Goal: Use online tool/utility: Utilize a website feature to perform a specific function

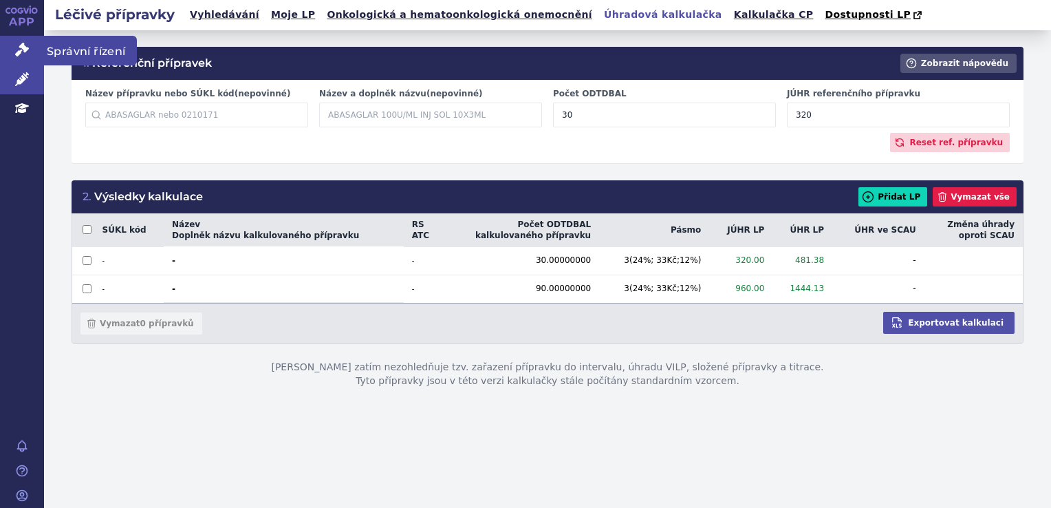
click at [8, 45] on link "Správní řízení" at bounding box center [22, 50] width 44 height 29
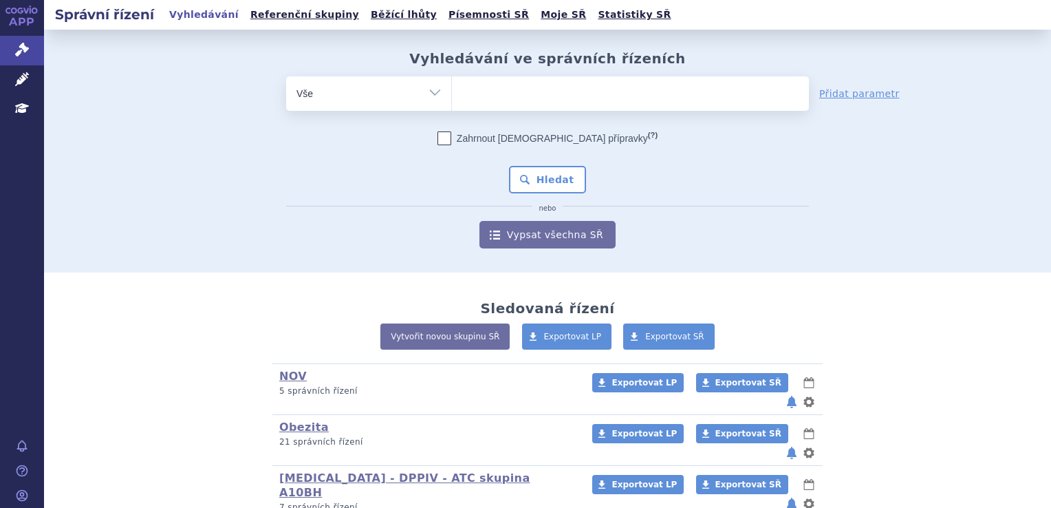
click at [504, 95] on ul at bounding box center [630, 90] width 357 height 29
click at [452, 95] on select at bounding box center [451, 93] width 1 height 34
type input "sp"
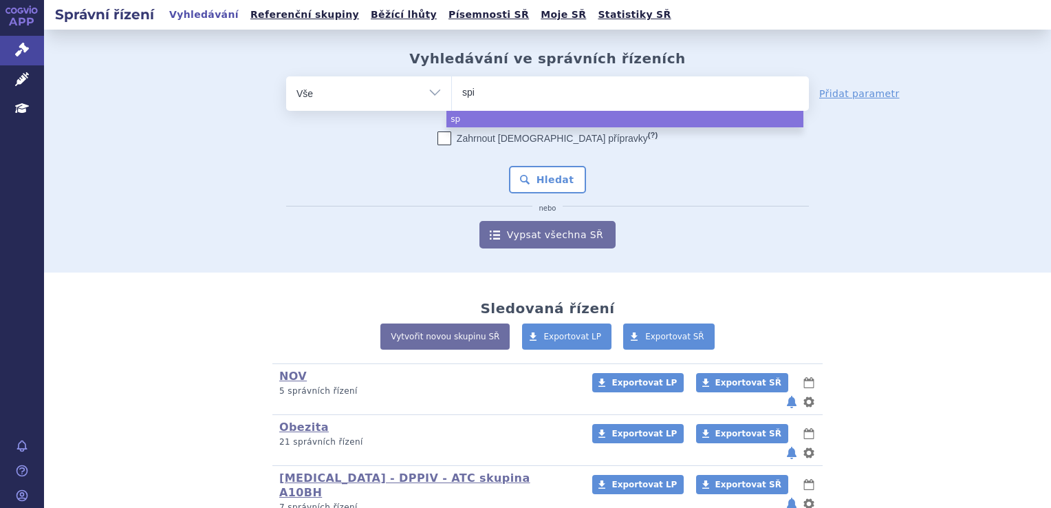
type input "spio"
type input "spiol"
type input "spiolto"
select select "spiolto"
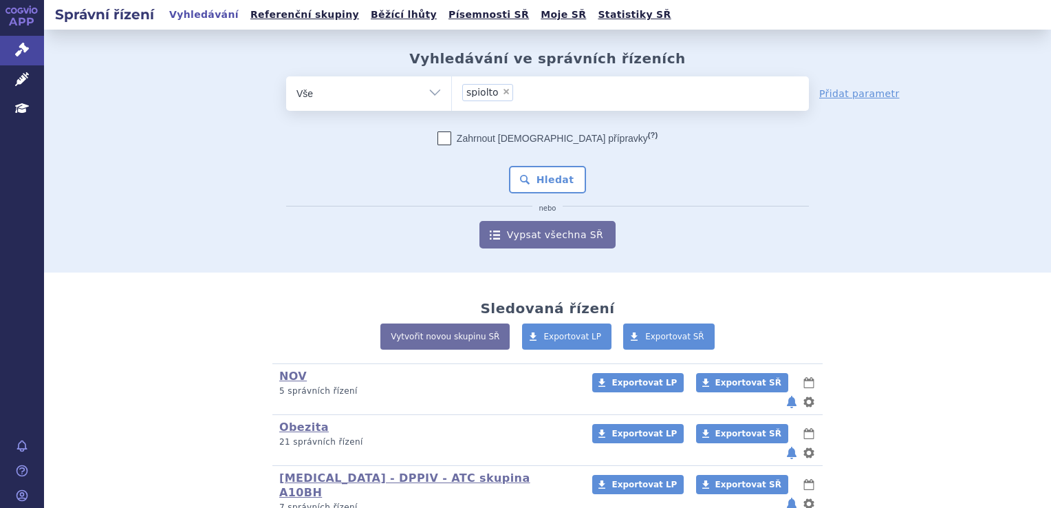
click at [541, 160] on div "Zahrnout bratrské přípravky (?) Hledat nebo Vypsat všechna SŘ" at bounding box center [547, 189] width 523 height 117
click at [541, 172] on button "Hledat" at bounding box center [548, 180] width 78 height 28
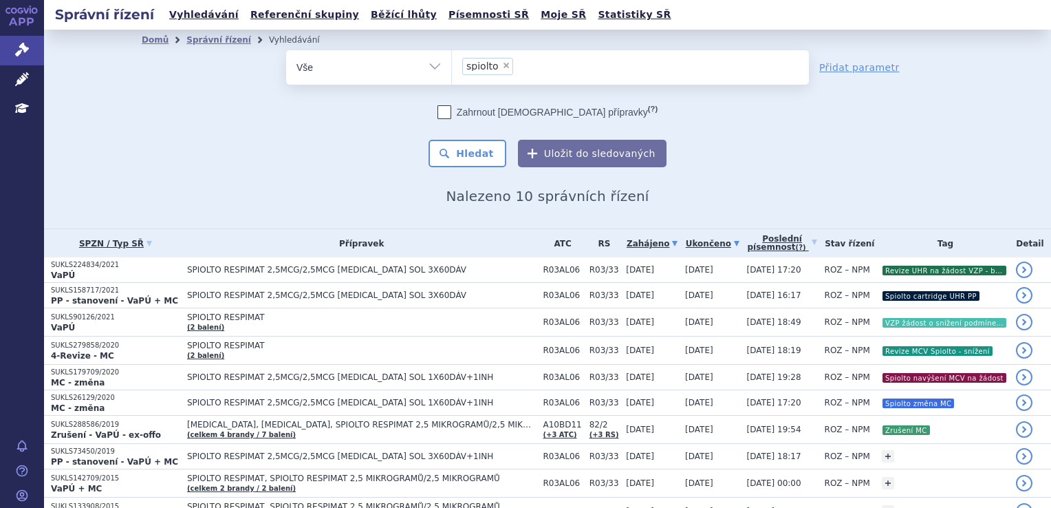
click at [698, 247] on link "Ukončeno" at bounding box center [712, 243] width 55 height 19
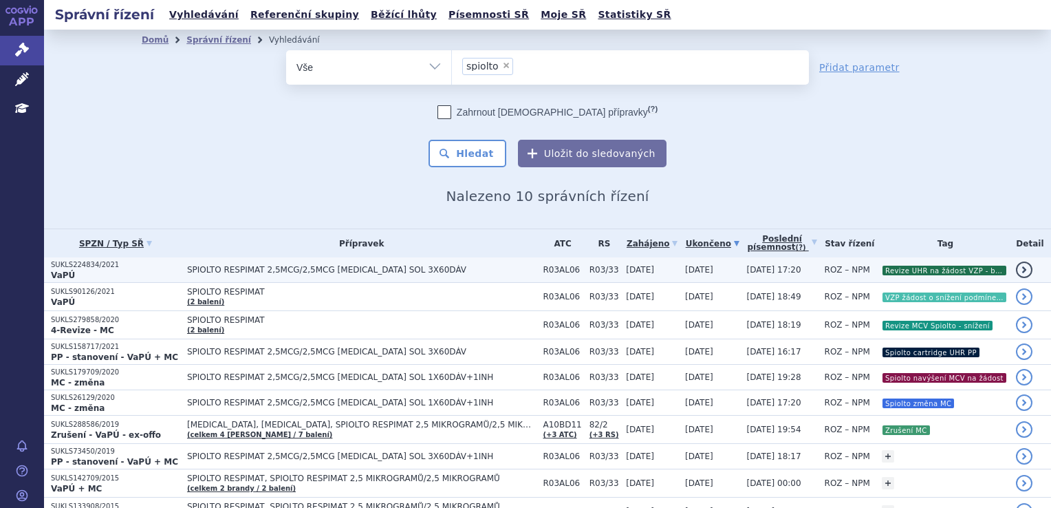
click at [407, 271] on span "SPIOLTO RESPIMAT 2,5MCG/2,5MCG INH SOL 3X60DÁV" at bounding box center [359, 270] width 344 height 10
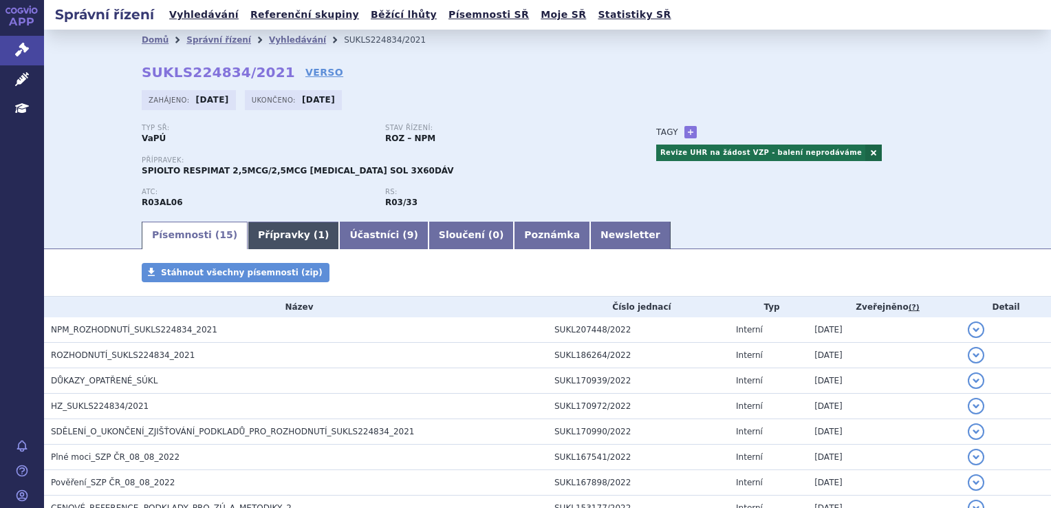
click at [264, 234] on link "Přípravky ( 1 )" at bounding box center [294, 236] width 92 height 28
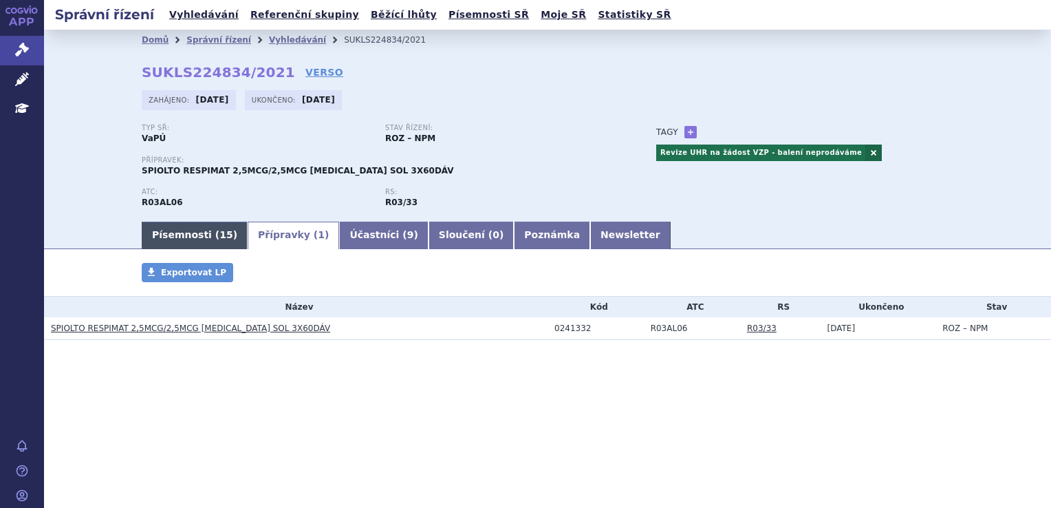
click at [187, 225] on link "Písemnosti ( 15 )" at bounding box center [195, 236] width 106 height 28
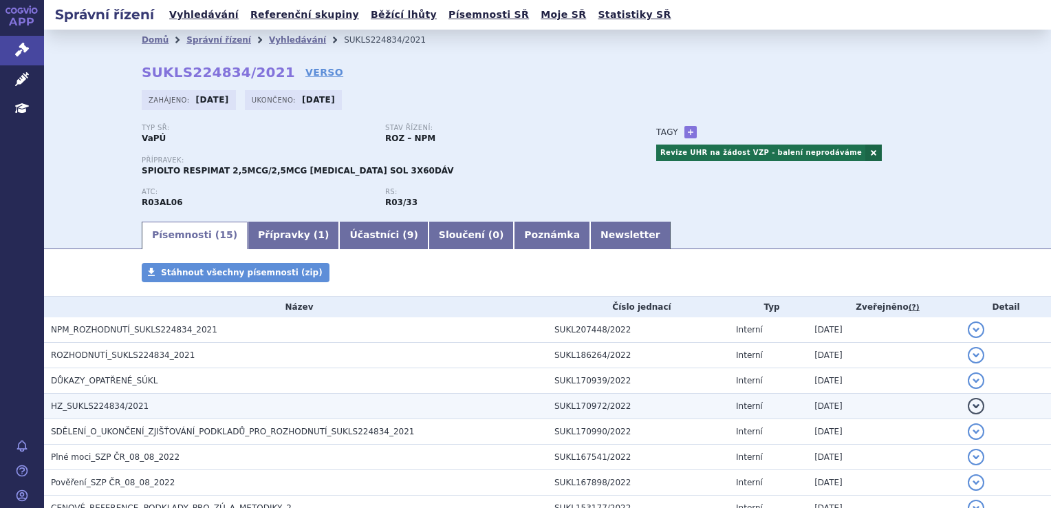
click at [100, 400] on h3 "HZ_SUKLS224834/2021" at bounding box center [299, 406] width 497 height 14
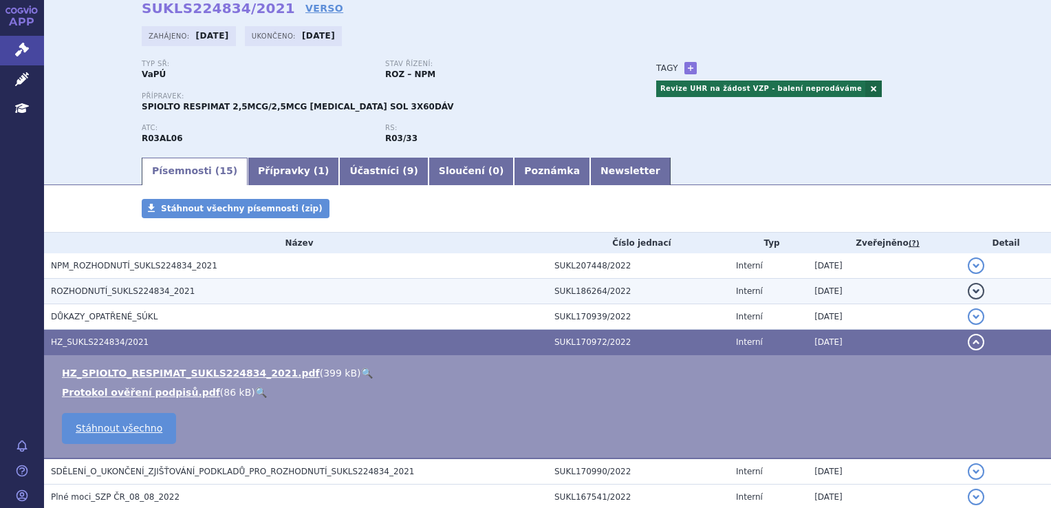
scroll to position [138, 0]
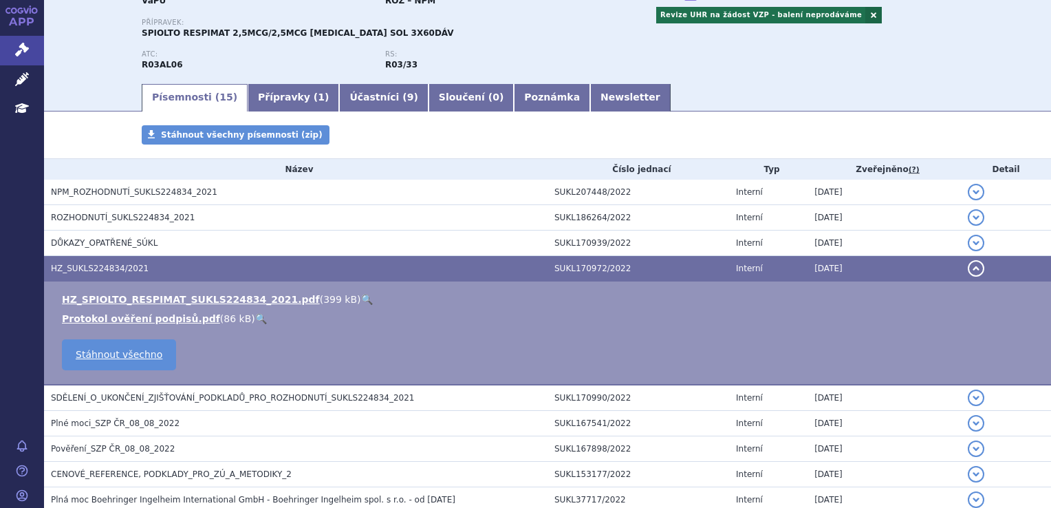
click at [245, 306] on li "HZ_SPIOLTO_RESPIMAT_SUKLS224834_2021.pdf ( 399 kB ) 🔍" at bounding box center [550, 299] width 976 height 14
click at [244, 303] on link "HZ_SPIOLTO_RESPIMAT_SUKLS224834_2021.pdf" at bounding box center [191, 299] width 258 height 11
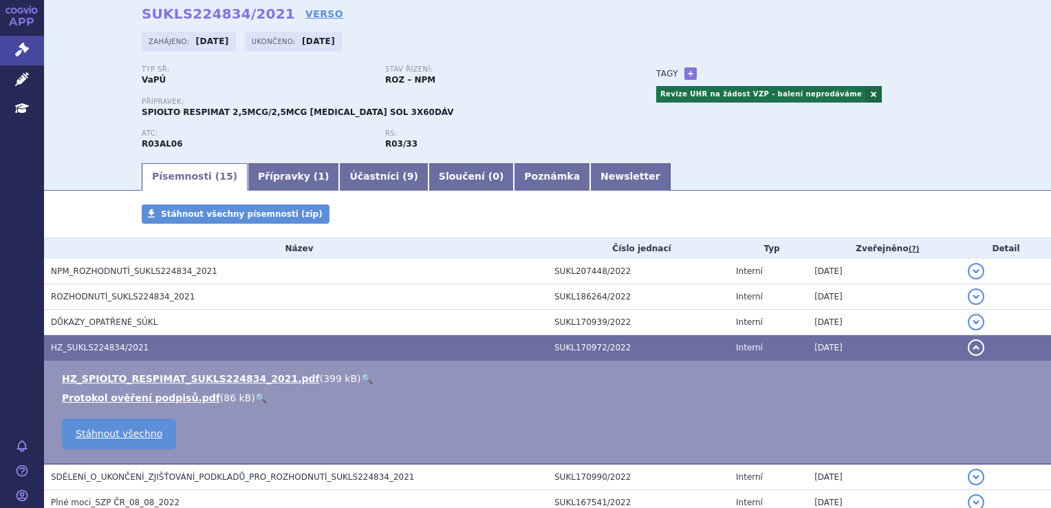
scroll to position [0, 0]
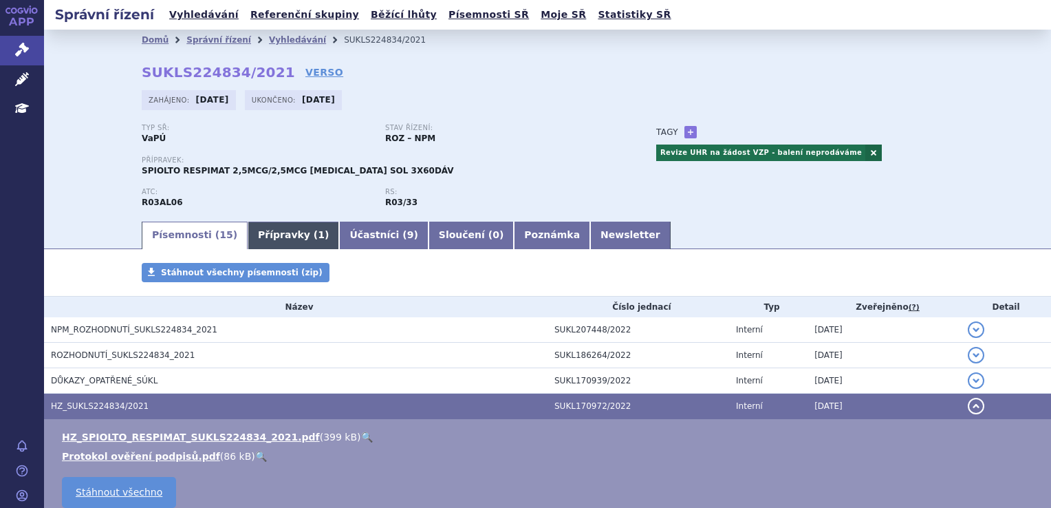
click at [270, 239] on link "Přípravky ( 1 )" at bounding box center [294, 236] width 92 height 28
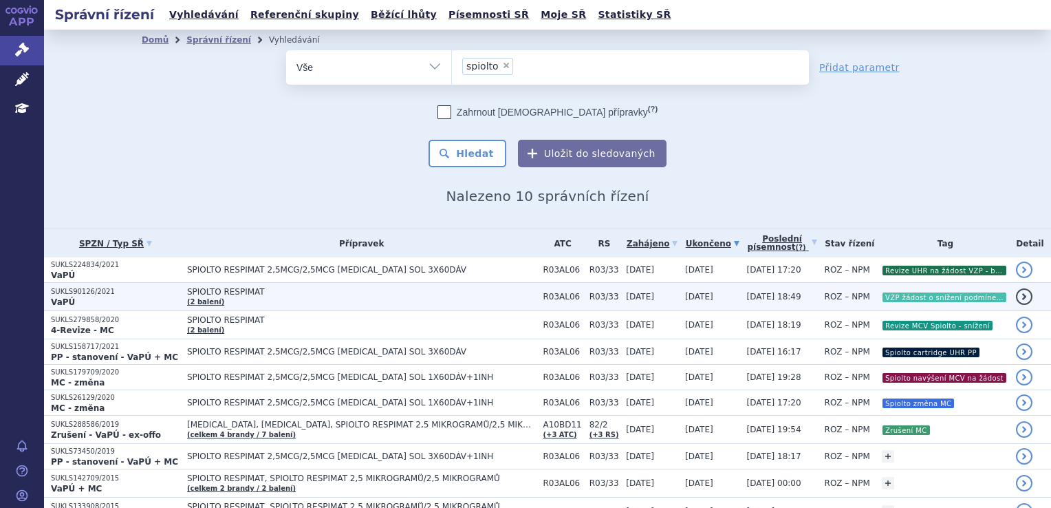
click at [384, 299] on td "SPIOLTO RESPIMAT (2 balení)" at bounding box center [358, 297] width 356 height 28
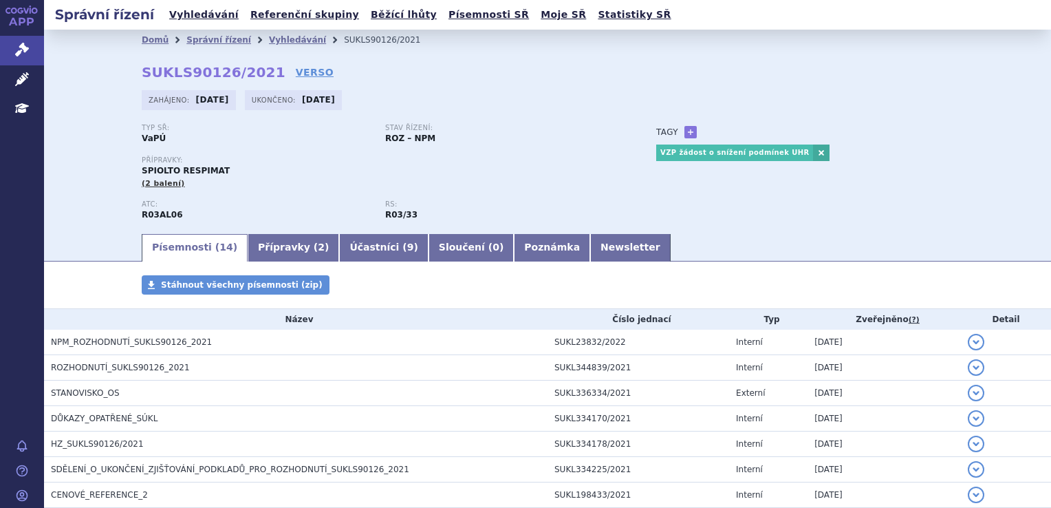
click at [295, 263] on section "Domů Správní řízení Vyhledávání SUKLS90126/2021 SUKLS90126/2021 VERSO Zahájeno:…" at bounding box center [547, 399] width 1007 height 739
click at [292, 259] on link "Přípravky ( 2 )" at bounding box center [294, 248] width 92 height 28
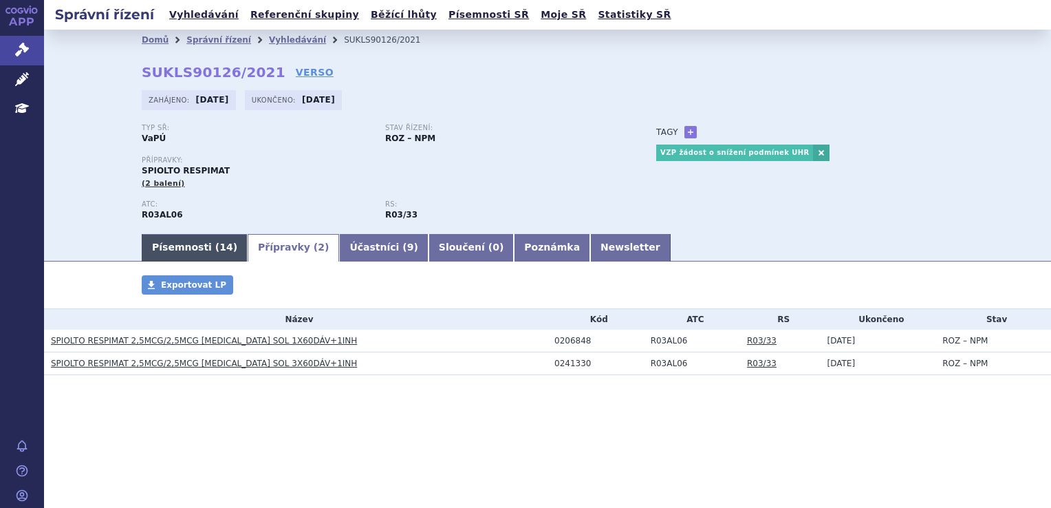
click at [219, 249] on span "14" at bounding box center [225, 246] width 13 height 11
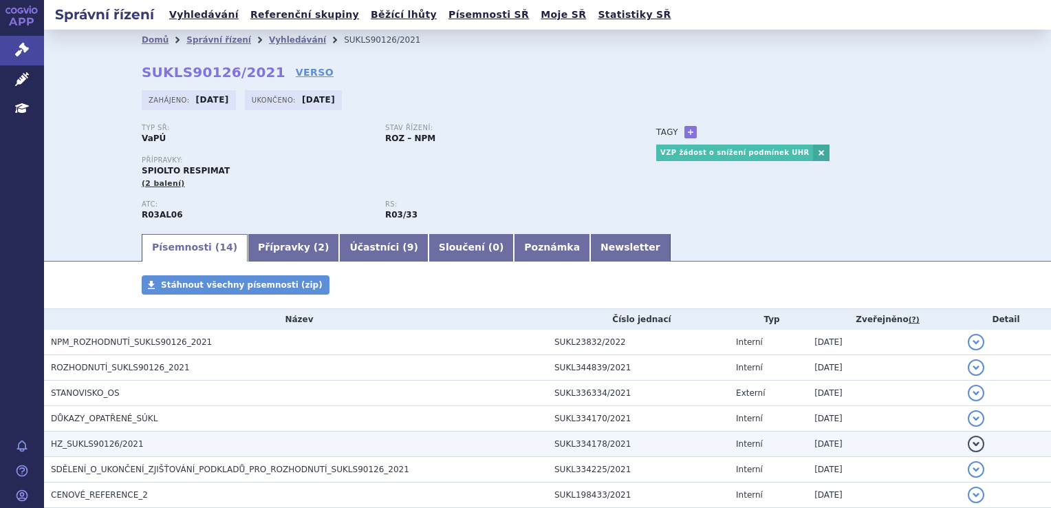
click at [88, 443] on span "HZ_SUKLS90126/2021" at bounding box center [97, 444] width 93 height 10
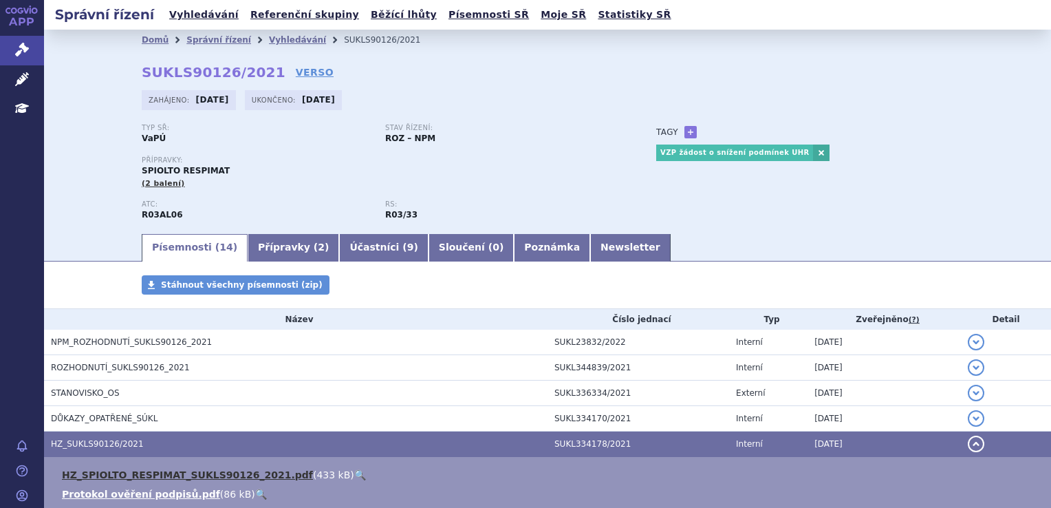
click at [100, 478] on link "HZ_SPIOLTO_RESPIMAT_SUKLS90126_2021.pdf" at bounding box center [187, 474] width 251 height 11
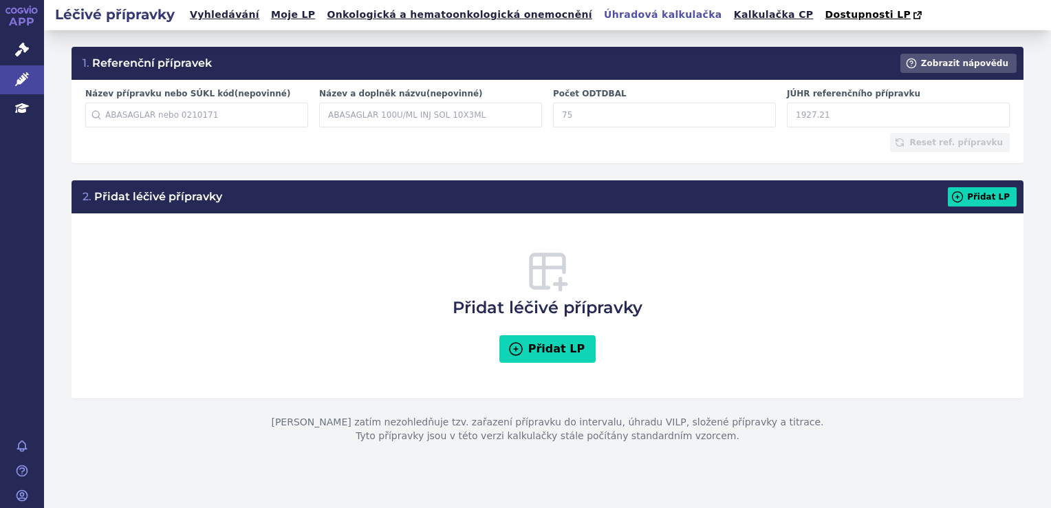
click at [575, 115] on input "Počet ODTDBAL" at bounding box center [664, 115] width 223 height 25
type input "60"
click at [828, 111] on input "JÚHR referenčního přípravku" at bounding box center [898, 115] width 223 height 25
type input "2255"
click at [984, 197] on button "Přidat LP" at bounding box center [982, 196] width 69 height 19
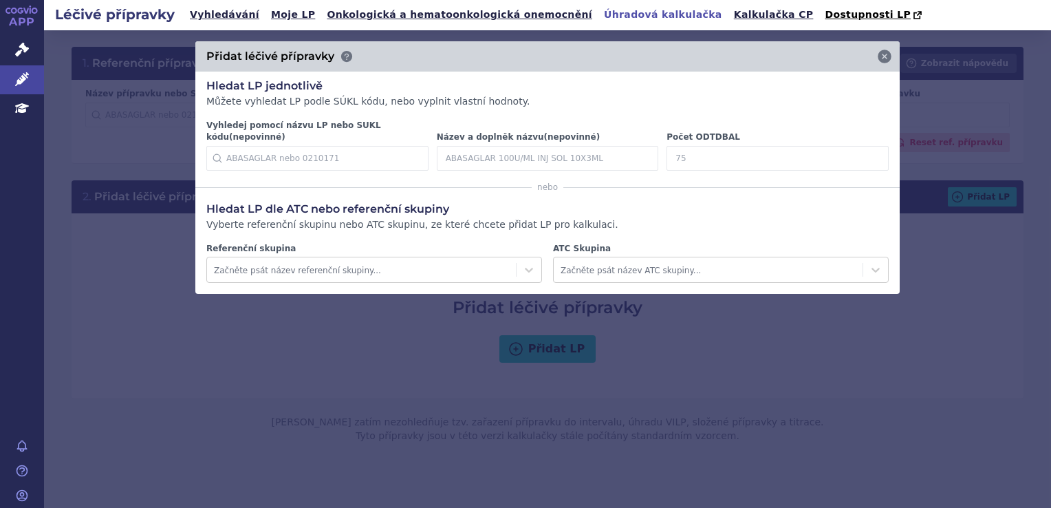
click at [750, 146] on input "Počet ODTDBAL" at bounding box center [778, 158] width 222 height 25
type input "60"
click at [872, 151] on icon at bounding box center [868, 158] width 14 height 14
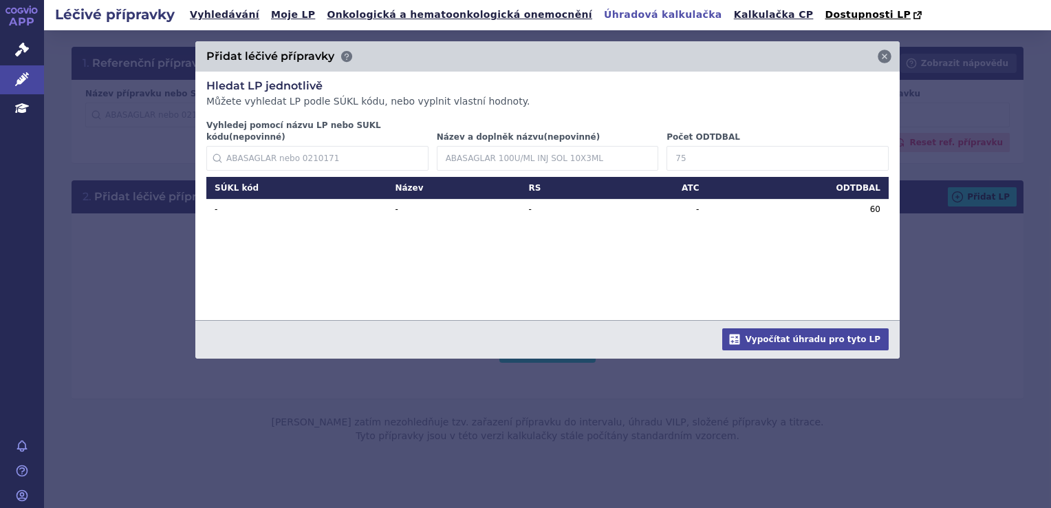
click at [738, 155] on input "Počet ODTDBAL" at bounding box center [778, 158] width 222 height 25
click at [834, 339] on button "Vypočítat úhradu pro tyto LP" at bounding box center [805, 339] width 166 height 22
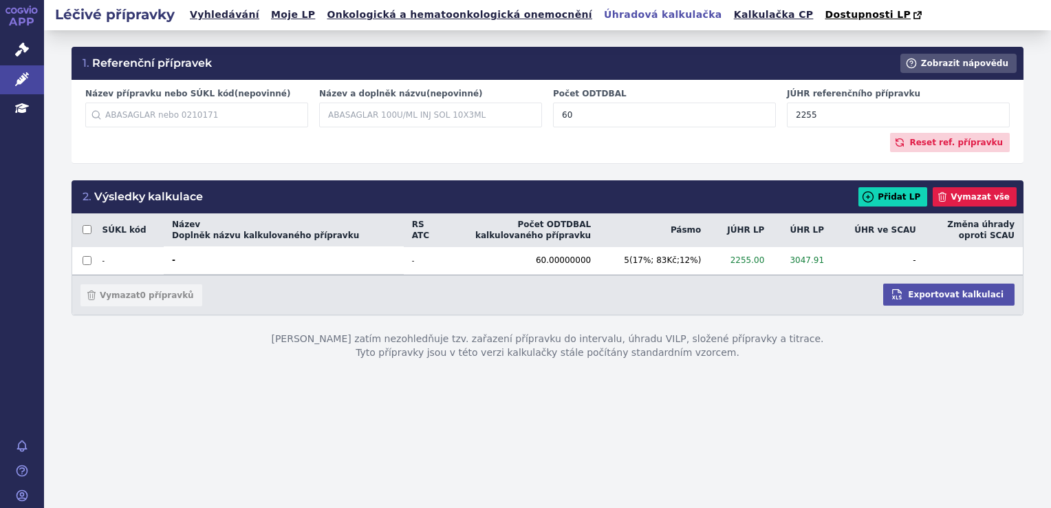
click at [595, 107] on input "60" at bounding box center [664, 115] width 223 height 25
type input "6"
type input "90"
click at [830, 122] on input "2255" at bounding box center [898, 115] width 223 height 25
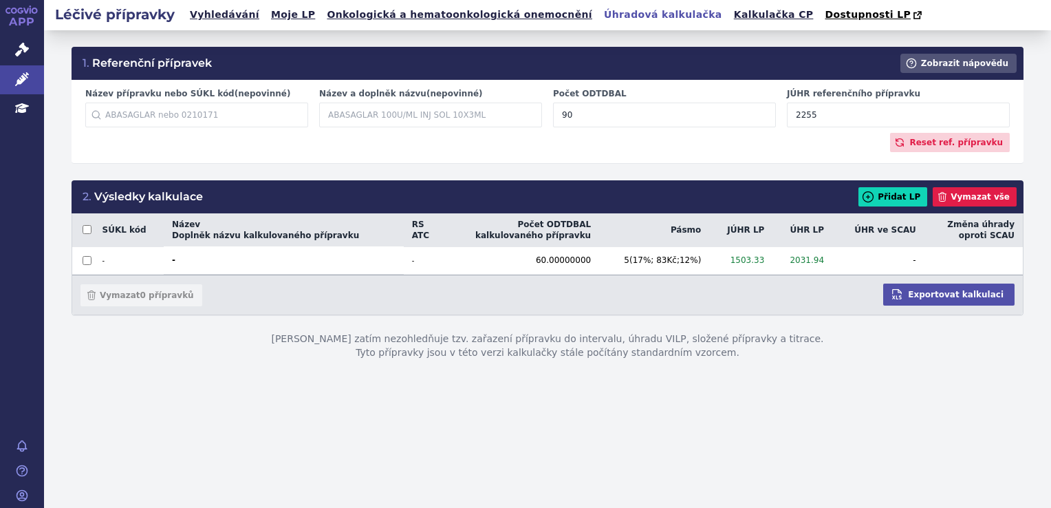
click at [830, 122] on input "2255" at bounding box center [898, 115] width 223 height 25
type input "2255"
click at [905, 200] on button "Přidat LP" at bounding box center [893, 196] width 69 height 19
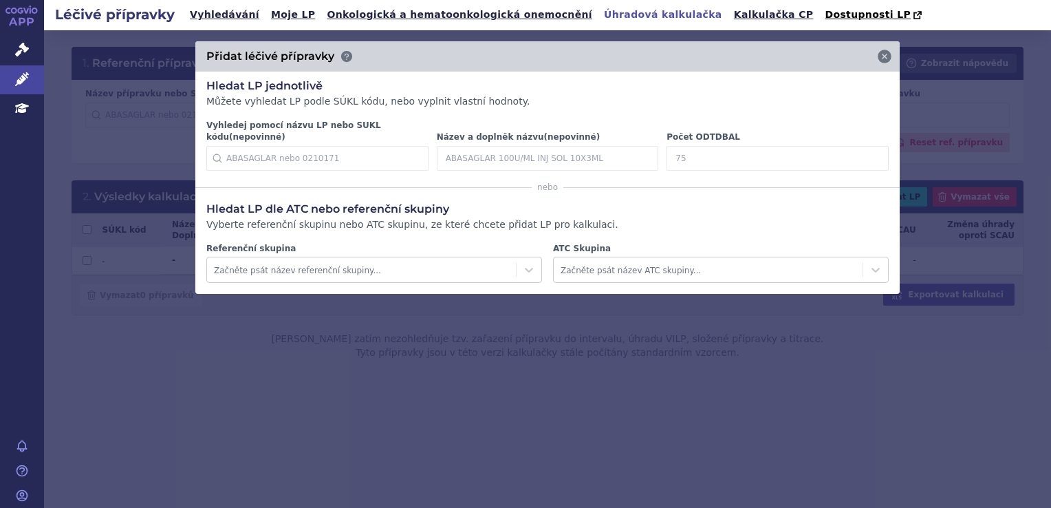
click at [701, 146] on input "Počet ODTDBAL" at bounding box center [778, 158] width 222 height 25
type input "90"
click at [869, 155] on icon at bounding box center [868, 158] width 17 height 17
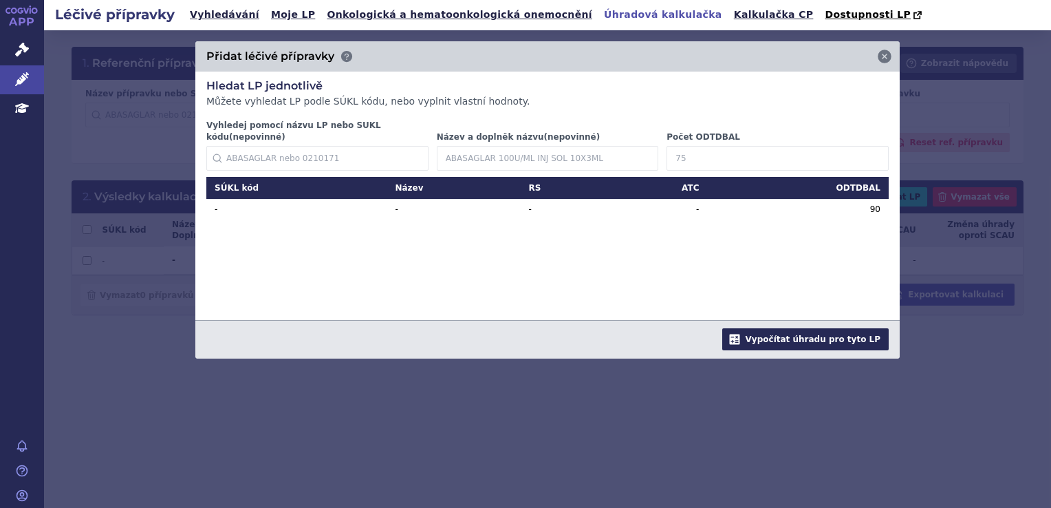
click at [810, 332] on button "Vypočítat úhradu pro tyto LP" at bounding box center [805, 339] width 166 height 22
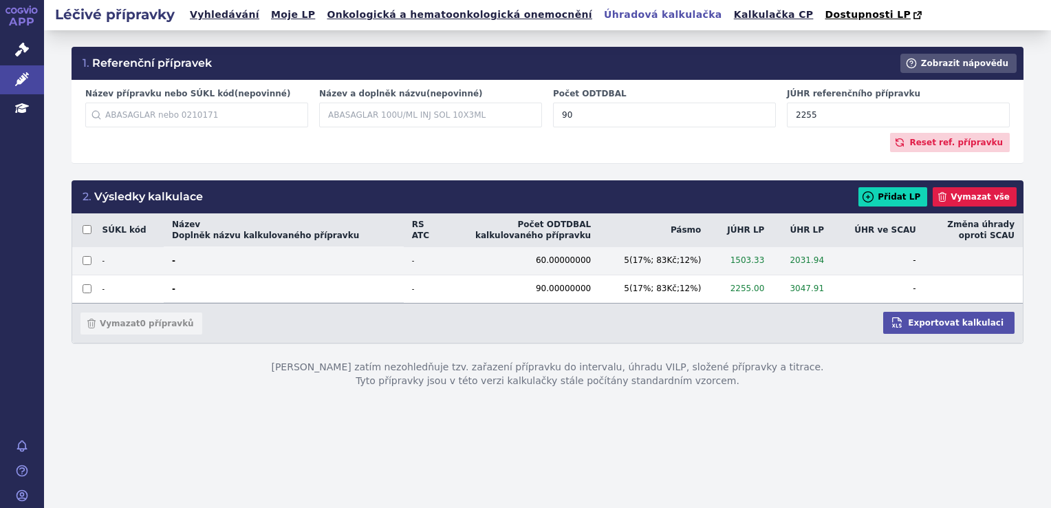
click at [88, 263] on input "checkbox" at bounding box center [87, 260] width 9 height 9
checkbox input "true"
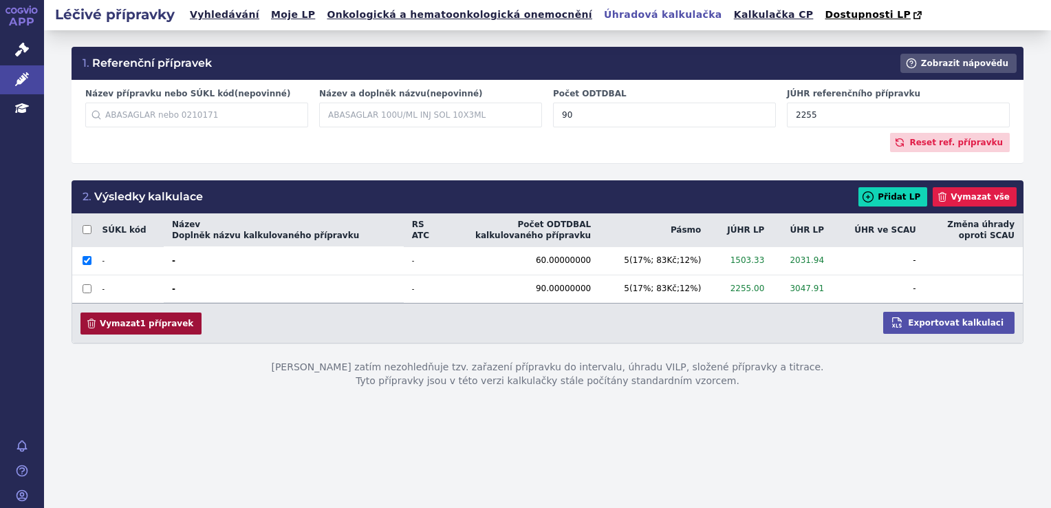
click at [120, 332] on button "Vymazat 1 přípravek" at bounding box center [140, 323] width 121 height 22
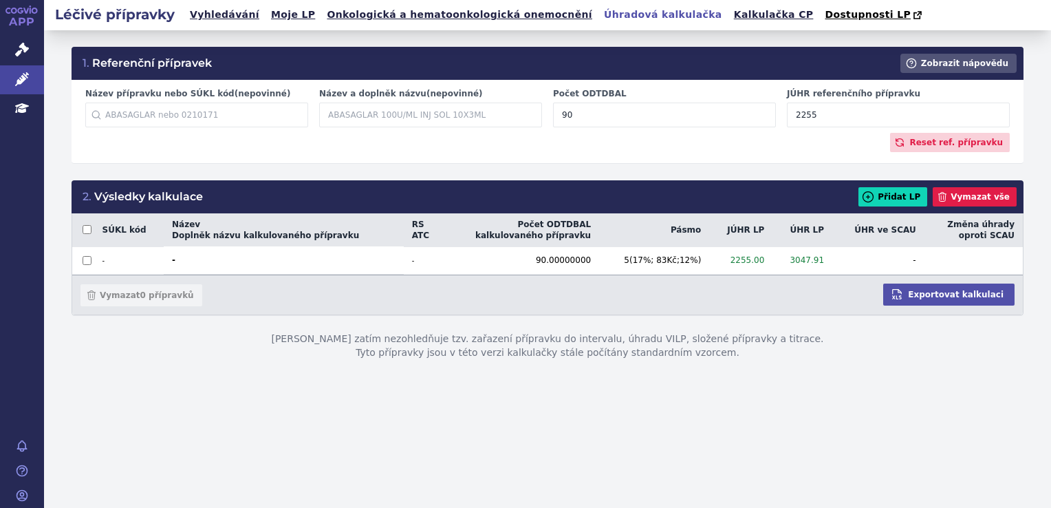
click at [652, 133] on div "Název přípravku nebo SÚKL kód (nepovinné) Začněte psát název přípravku nebo SÚK…" at bounding box center [548, 110] width 936 height 45
click at [623, 119] on input "90" at bounding box center [664, 115] width 223 height 25
type input "30"
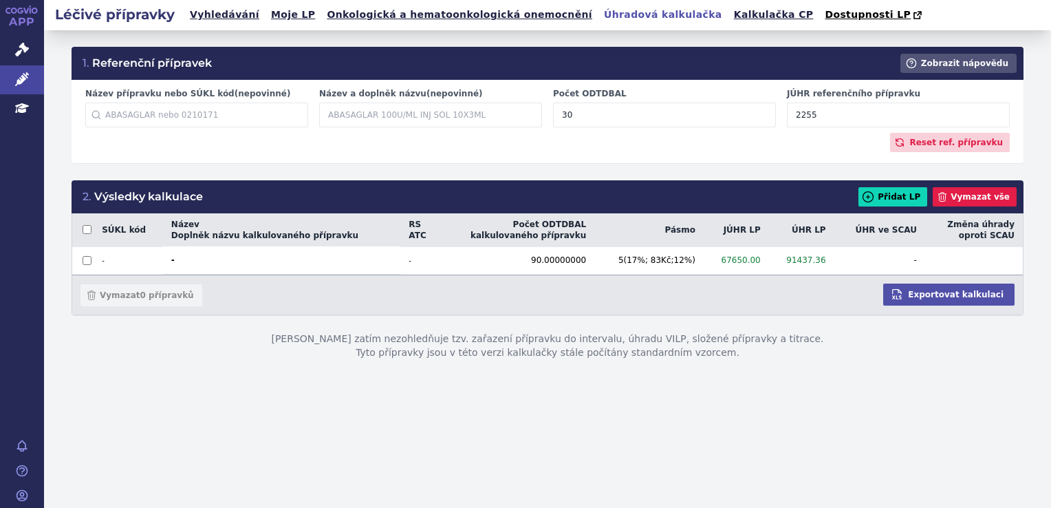
drag, startPoint x: 875, startPoint y: 118, endPoint x: 715, endPoint y: 116, distance: 160.3
click at [715, 116] on div "Název přípravku nebo SÚKL kód (nepovinné) Začněte psát název přípravku nebo SÚK…" at bounding box center [548, 110] width 936 height 45
drag, startPoint x: 834, startPoint y: 114, endPoint x: 787, endPoint y: 121, distance: 47.3
click at [787, 121] on input "751" at bounding box center [898, 115] width 223 height 25
type input "350"
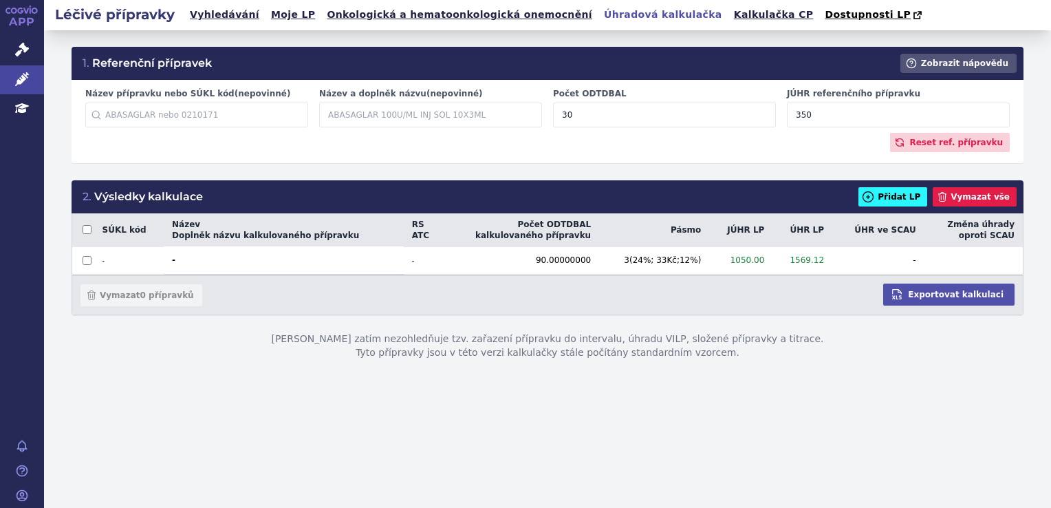
click at [906, 205] on button "Přidat LP" at bounding box center [893, 196] width 69 height 19
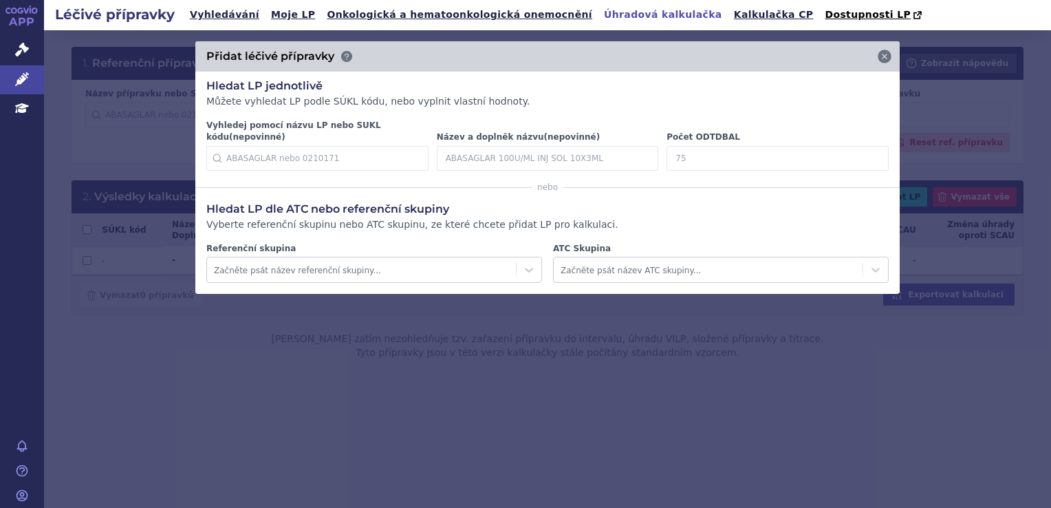
click at [687, 146] on input "Počet ODTDBAL" at bounding box center [778, 158] width 222 height 25
type input "90"
click at [869, 150] on icon at bounding box center [868, 158] width 17 height 17
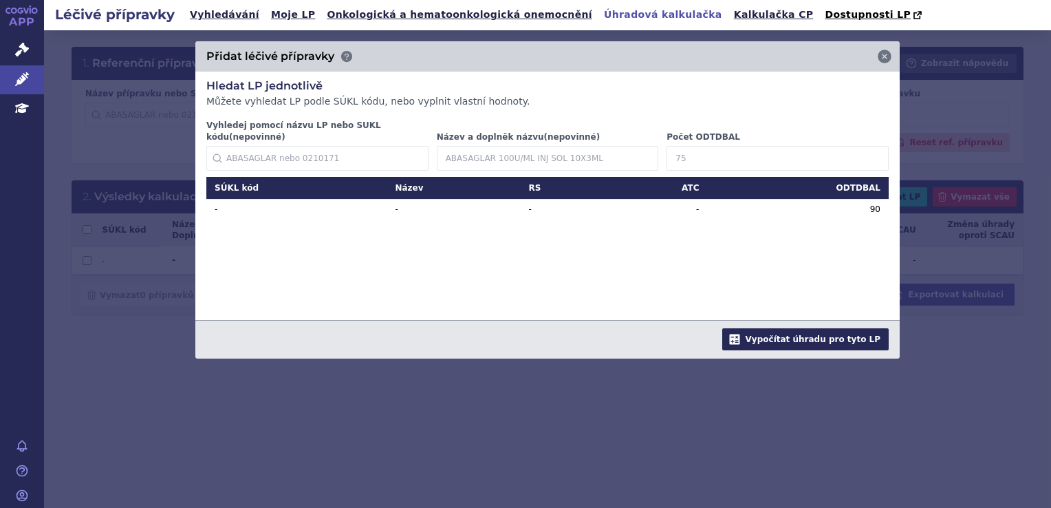
click at [768, 331] on button "Vypočítat úhradu pro tyto LP" at bounding box center [805, 339] width 166 height 22
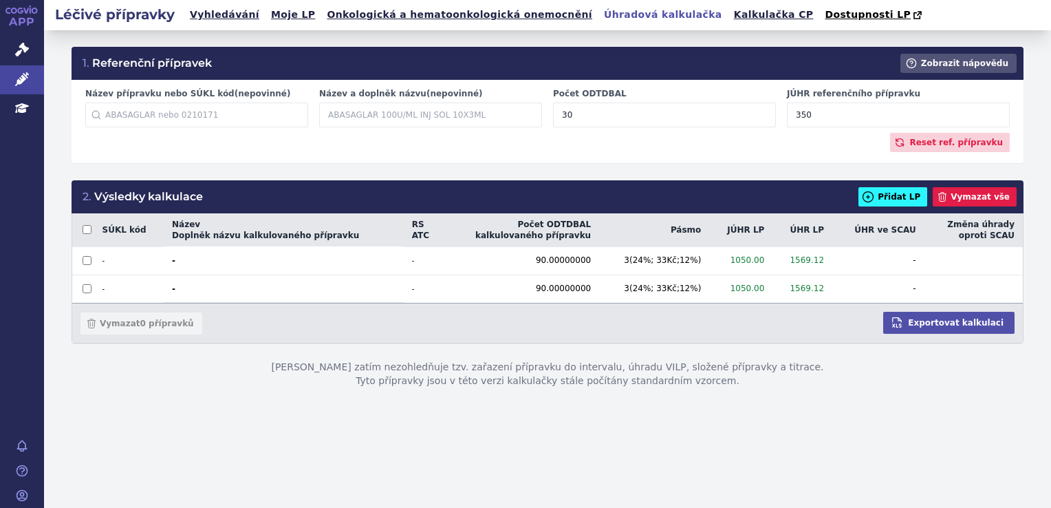
click at [875, 202] on icon at bounding box center [868, 197] width 14 height 14
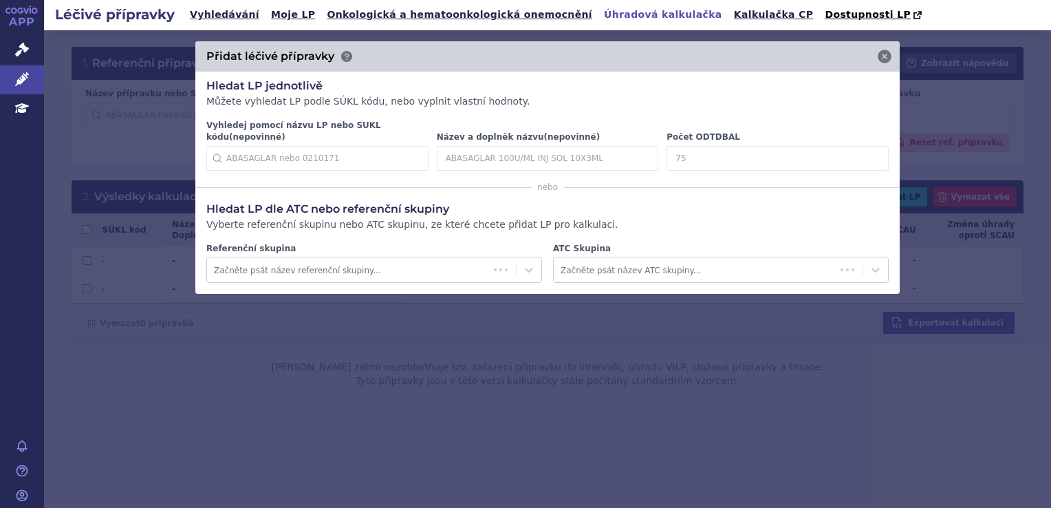
click at [671, 157] on input "Počet ODTDBAL" at bounding box center [778, 158] width 222 height 25
type input "30"
click at [868, 151] on icon at bounding box center [868, 158] width 14 height 14
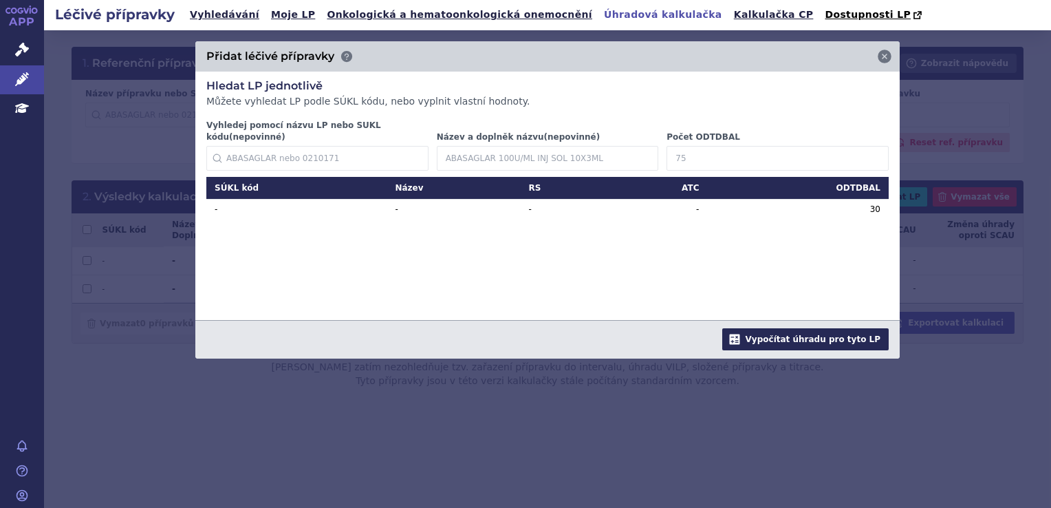
click at [786, 330] on button "Vypočítat úhradu pro tyto LP" at bounding box center [805, 339] width 166 height 22
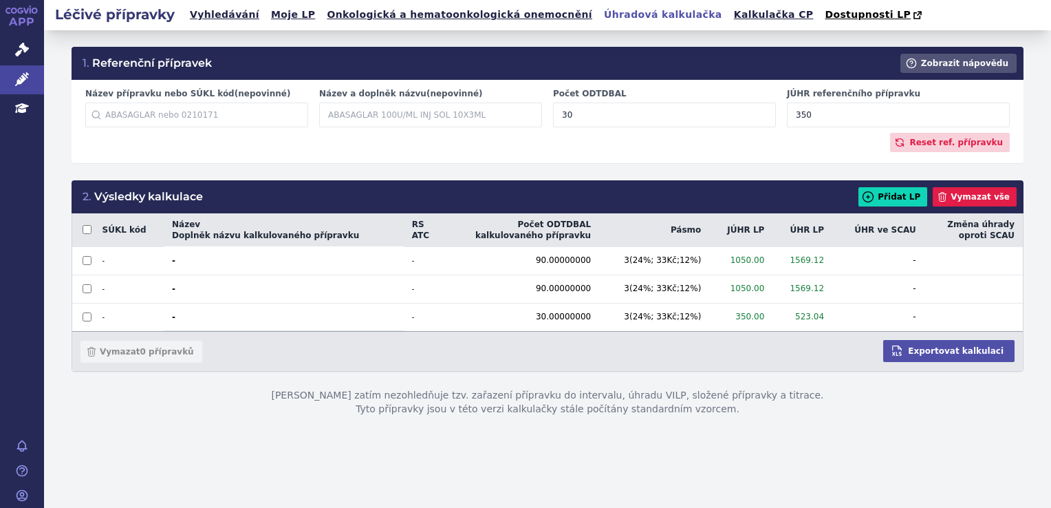
click at [599, 116] on input "30" at bounding box center [664, 115] width 223 height 25
type input "90"
drag, startPoint x: 831, startPoint y: 113, endPoint x: 772, endPoint y: 127, distance: 60.7
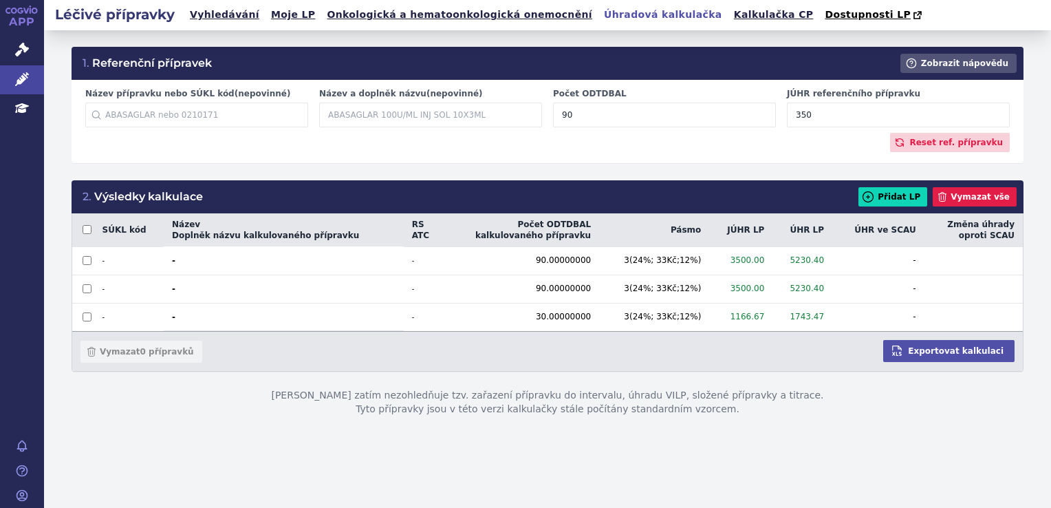
click at [772, 127] on div "Název přípravku nebo SÚKL kód (nepovinné) Začněte psát název přípravku nebo SÚK…" at bounding box center [548, 110] width 936 height 45
type input "1050"
click at [590, 124] on input "90" at bounding box center [664, 115] width 223 height 25
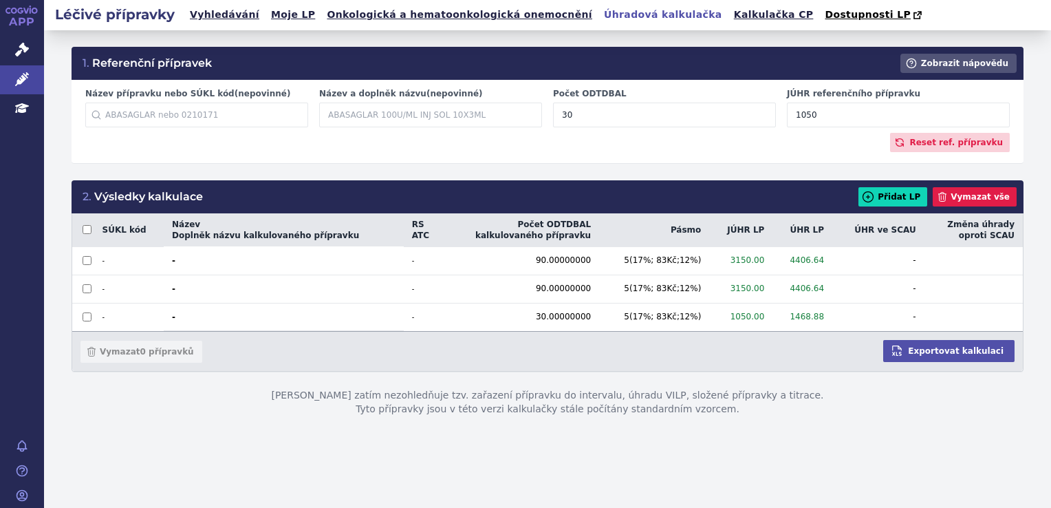
type input "30"
drag, startPoint x: 813, startPoint y: 124, endPoint x: 790, endPoint y: 123, distance: 22.7
click at [790, 123] on input "1050" at bounding box center [898, 115] width 223 height 25
type input "350"
